Goal: Feedback & Contribution: Leave review/rating

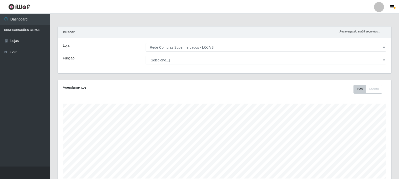
select select "162"
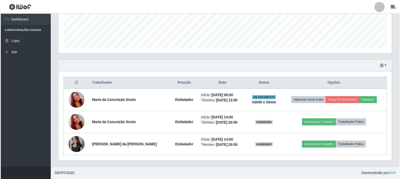
scroll to position [104, 334]
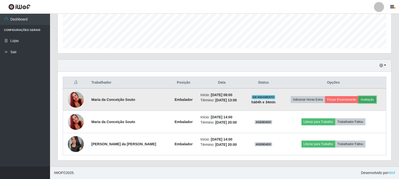
click at [370, 99] on button "Avaliação" at bounding box center [368, 99] width 18 height 7
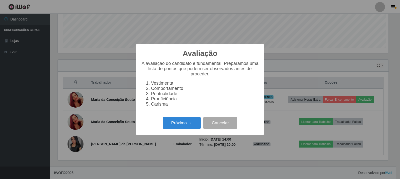
scroll to position [104, 331]
click at [176, 126] on button "Próximo →" at bounding box center [182, 123] width 38 height 12
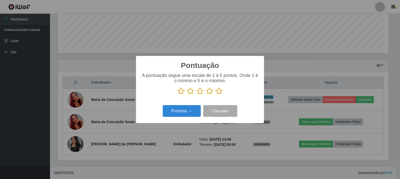
click at [218, 91] on icon at bounding box center [219, 92] width 7 height 8
click at [216, 95] on input "radio" at bounding box center [216, 95] width 0 height 0
click at [184, 114] on button "Próximo →" at bounding box center [182, 111] width 38 height 12
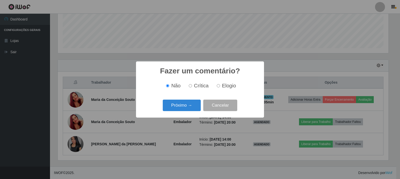
click at [223, 84] on span "Elogio" at bounding box center [229, 86] width 14 height 6
click at [220, 84] on input "Elogio" at bounding box center [218, 85] width 3 height 3
radio input "true"
click at [180, 98] on div "Fazer um comentário? × Não Crítica Elogio Próximo → Cancelar" at bounding box center [200, 90] width 128 height 56
click at [183, 103] on button "Próximo →" at bounding box center [182, 106] width 38 height 12
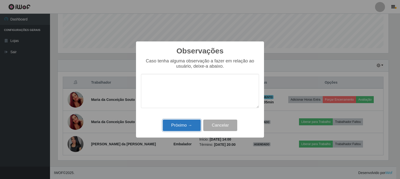
click at [189, 124] on button "Próximo →" at bounding box center [182, 126] width 38 height 12
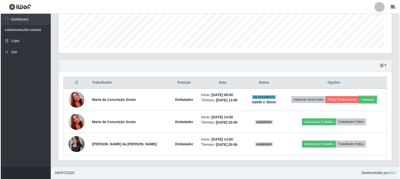
scroll to position [104, 334]
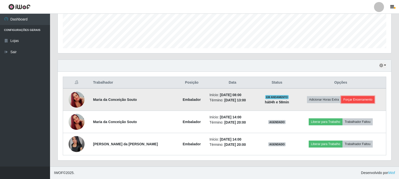
click at [357, 102] on button "Forçar Encerramento" at bounding box center [358, 99] width 34 height 7
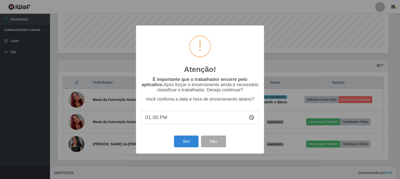
click at [194, 135] on div "Atenção! × É importante que o trabalhador encerre pelo aplicativo. Após forçar …" at bounding box center [200, 90] width 128 height 128
click at [193, 140] on button "Sim" at bounding box center [186, 142] width 24 height 12
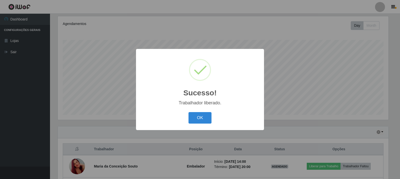
click at [200, 111] on div "Sucesso! × Trabalhador liberado. OK Cancel" at bounding box center [200, 89] width 128 height 81
click at [201, 122] on button "OK" at bounding box center [200, 118] width 23 height 12
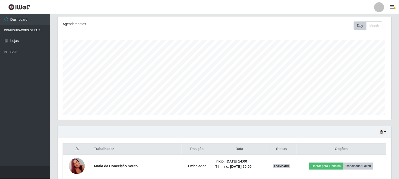
scroll to position [104, 334]
